Goal: Find specific page/section: Find specific page/section

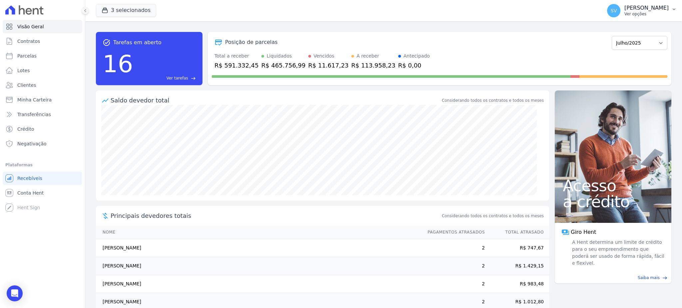
click at [624, 7] on p "[PERSON_NAME] [PERSON_NAME]" at bounding box center [646, 8] width 44 height 7
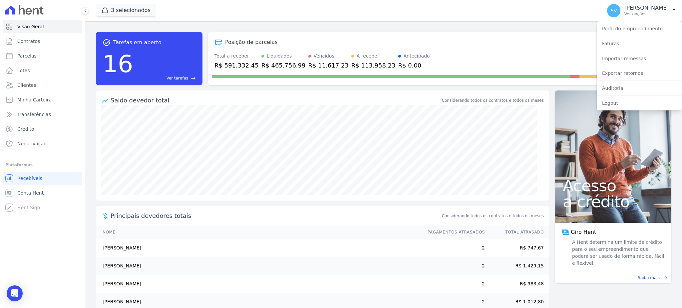
click at [551, 43] on div "Posição de parcelas" at bounding box center [410, 42] width 397 height 8
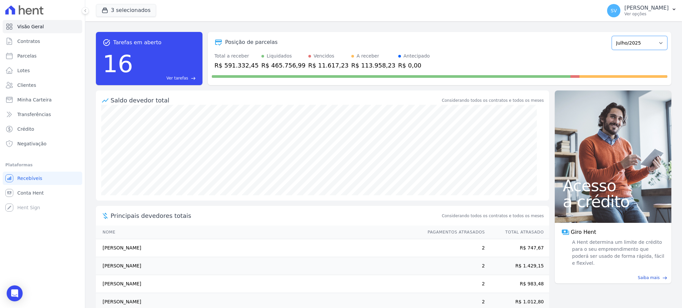
click at [617, 41] on select "Outubro/2022 Novembro/2022 Dezembro/2022 Janeiro/2023 Fevereiro/2023 Março/2023…" at bounding box center [640, 43] width 56 height 14
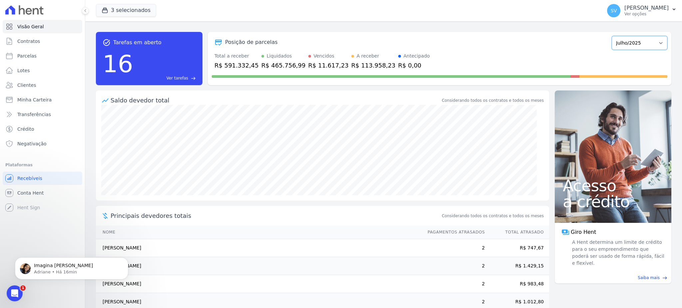
select select "08/2025"
click at [612, 36] on select "Outubro/2022 Novembro/2022 Dezembro/2022 Janeiro/2023 Fevereiro/2023 Março/2023…" at bounding box center [640, 43] width 56 height 14
click at [63, 265] on p "Imagina Shirley" at bounding box center [77, 266] width 86 height 7
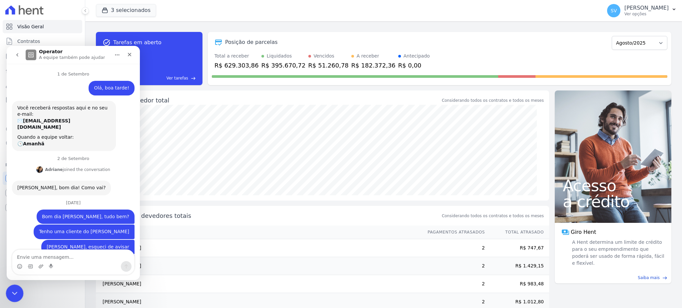
scroll to position [17, 0]
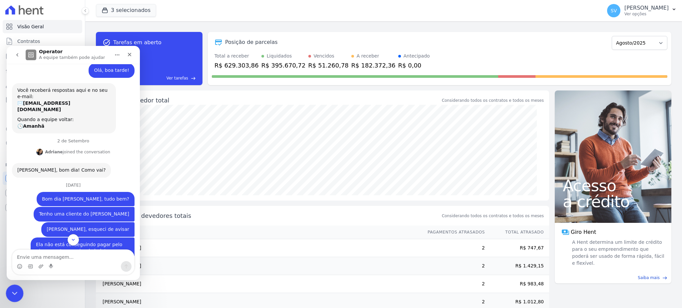
click at [13, 287] on div "Encerramento do Messenger da Intercom" at bounding box center [14, 293] width 16 height 16
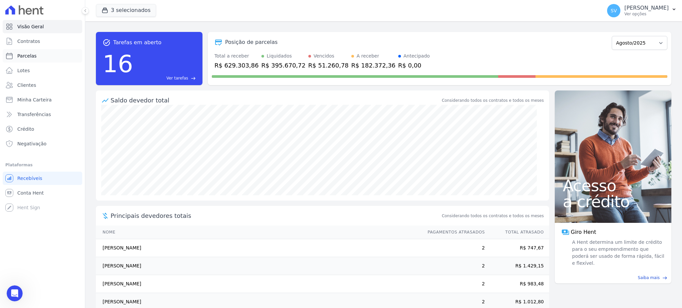
scroll to position [979, 0]
click at [179, 79] on span "Ver tarefas" at bounding box center [177, 78] width 22 height 6
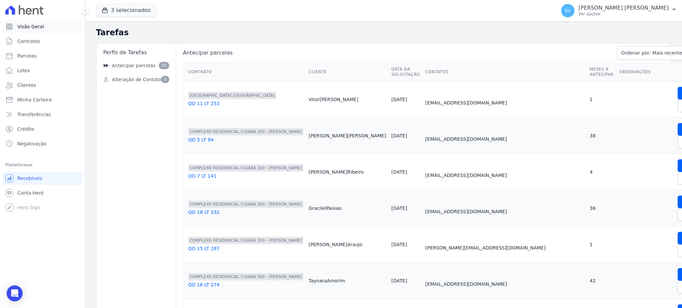
click at [30, 26] on span "Visão Geral" at bounding box center [30, 26] width 27 height 7
